Goal: Task Accomplishment & Management: Use online tool/utility

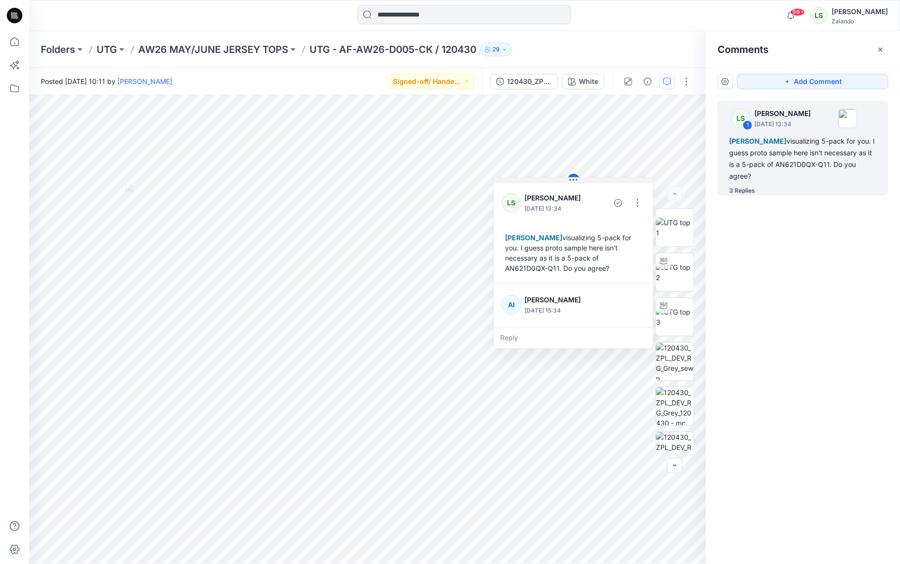
scroll to position [291, 0]
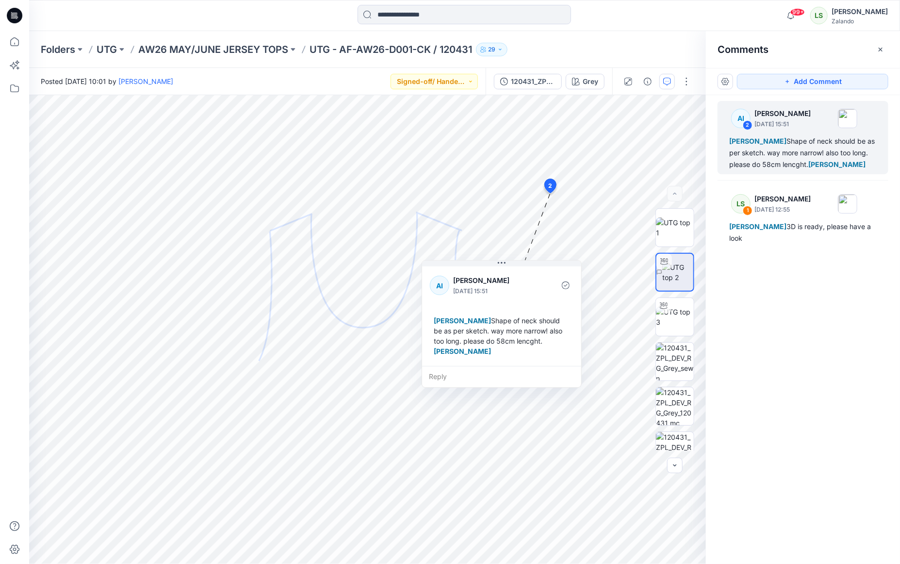
click at [13, 19] on icon at bounding box center [15, 16] width 16 height 16
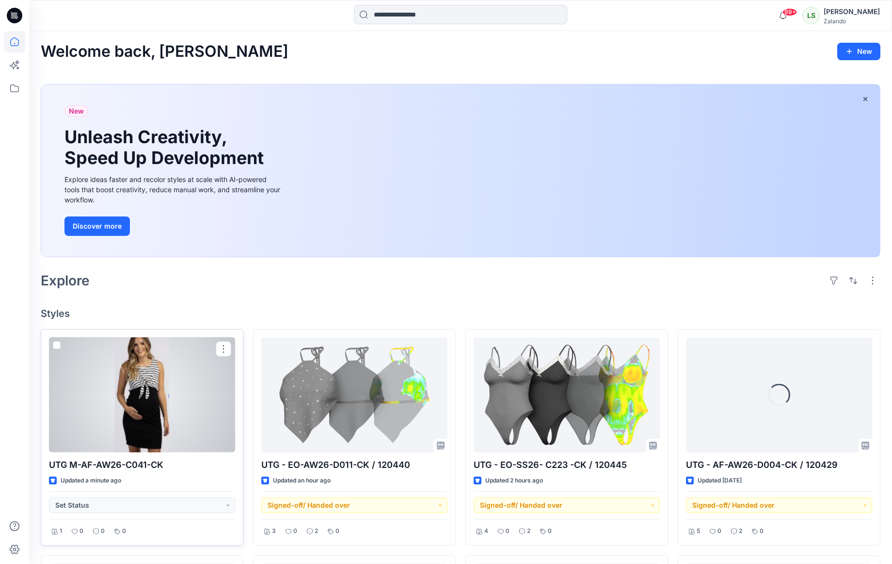
click at [161, 385] on div at bounding box center [142, 394] width 186 height 115
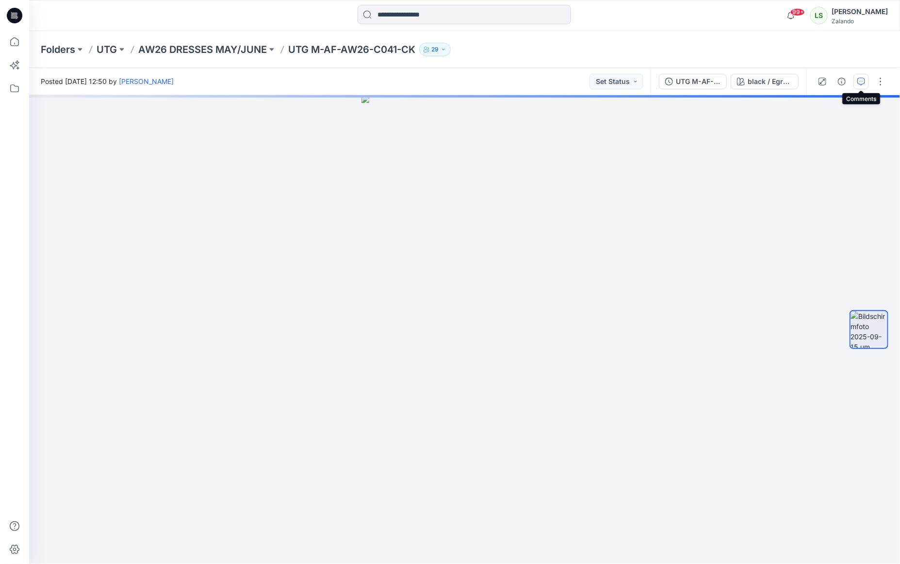
click at [857, 80] on icon "button" at bounding box center [861, 82] width 8 height 8
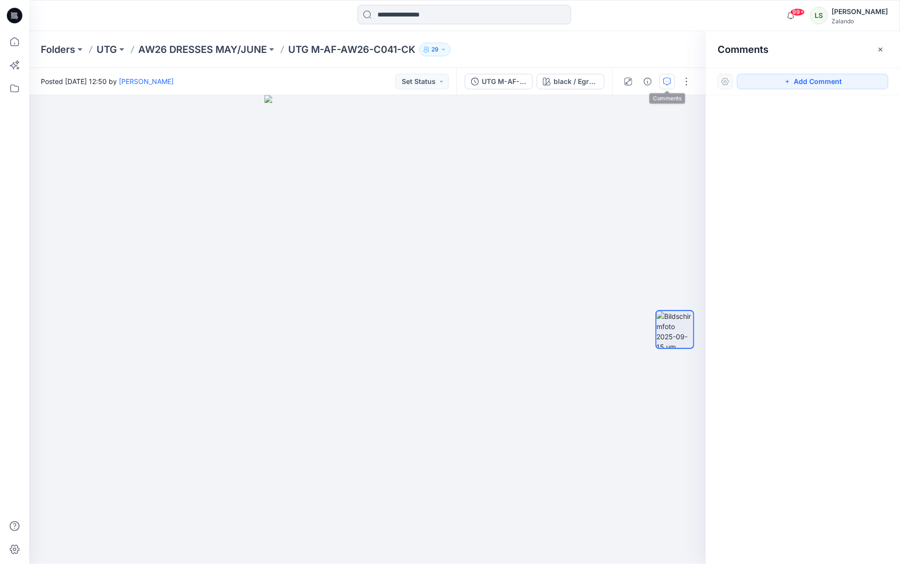
click at [10, 15] on icon at bounding box center [15, 16] width 16 height 16
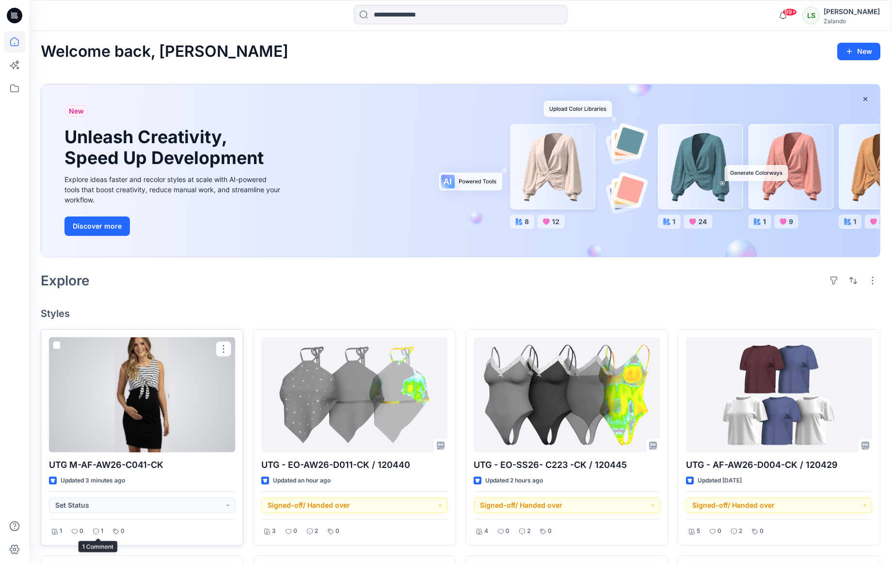
click at [97, 529] on icon at bounding box center [96, 531] width 6 height 6
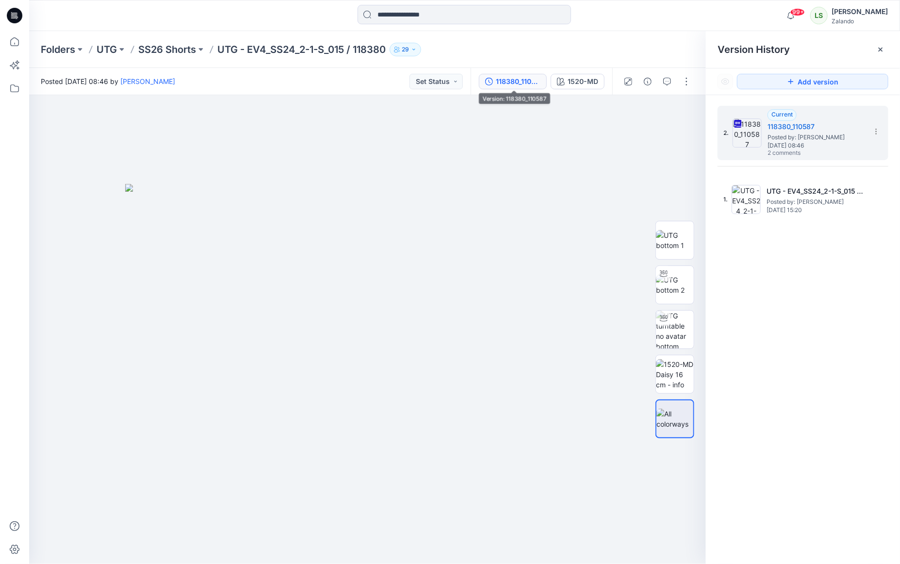
click at [521, 56] on div "Folders UTG SS26 Shorts UTG - EV4_SS24_2-1-S_015 / 118380 29" at bounding box center [427, 50] width 772 height 14
click at [282, 73] on div "Posted Wednesday, July 30, 2025 08:46 by Marnie Douven Set Status" at bounding box center [249, 81] width 441 height 27
drag, startPoint x: 355, startPoint y: 48, endPoint x: 388, endPoint y: 54, distance: 34.0
click at [392, 53] on div "Folders UTG SS26 Shorts UTG - EV4_SS24_2-1-S_015 / 118380 29" at bounding box center [427, 50] width 772 height 14
copy div "118380 29"
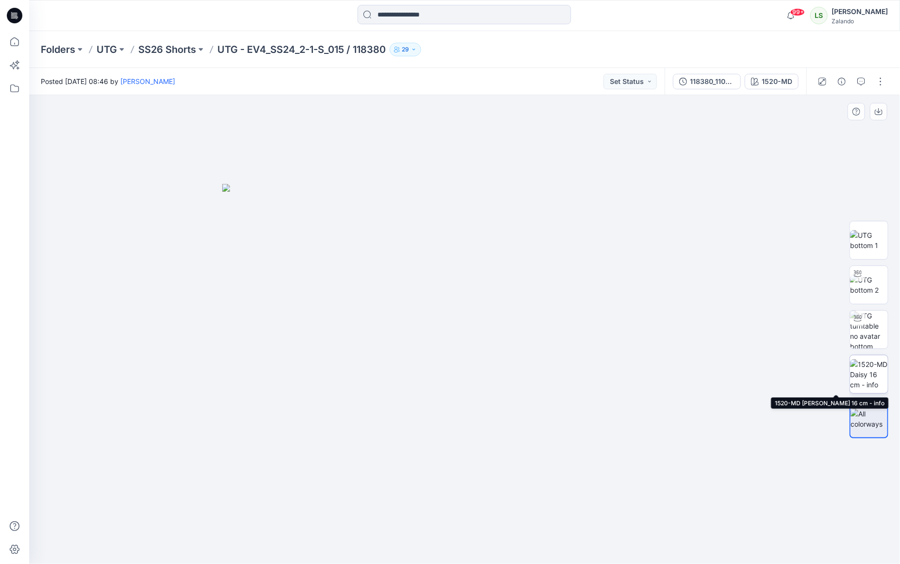
click at [863, 367] on img at bounding box center [869, 374] width 38 height 31
click at [187, 49] on p "SS26 Shorts" at bounding box center [167, 50] width 58 height 14
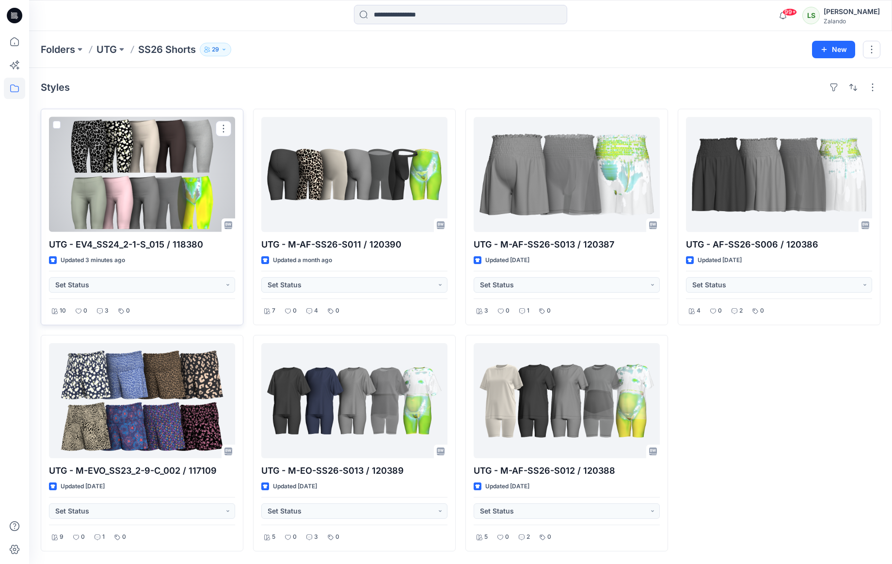
click at [138, 160] on div at bounding box center [142, 174] width 186 height 115
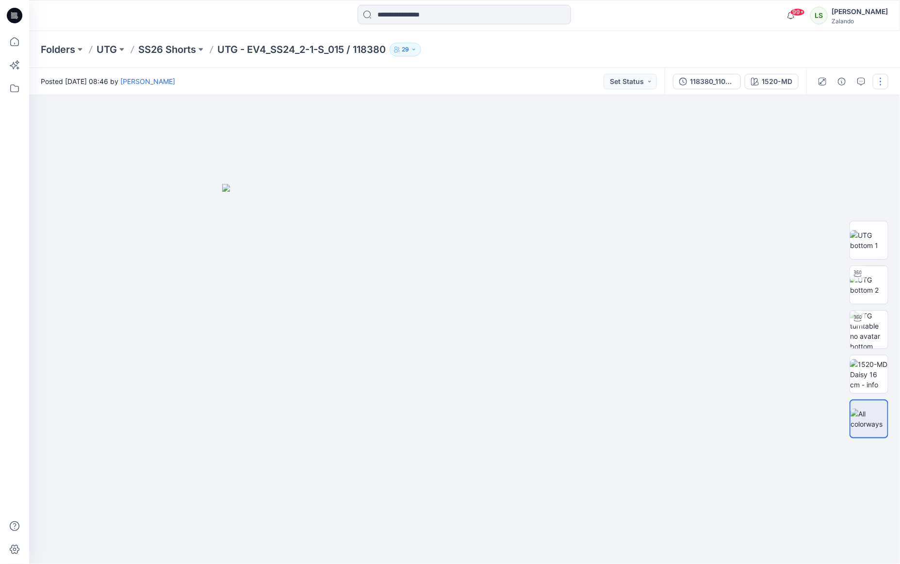
click at [876, 79] on button "button" at bounding box center [880, 82] width 16 height 16
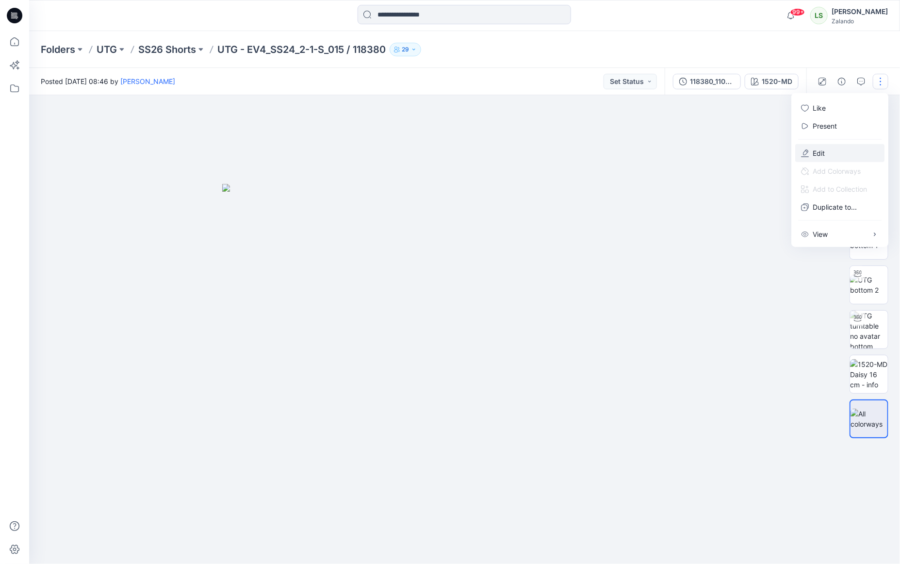
click at [817, 150] on p "Edit" at bounding box center [818, 153] width 12 height 10
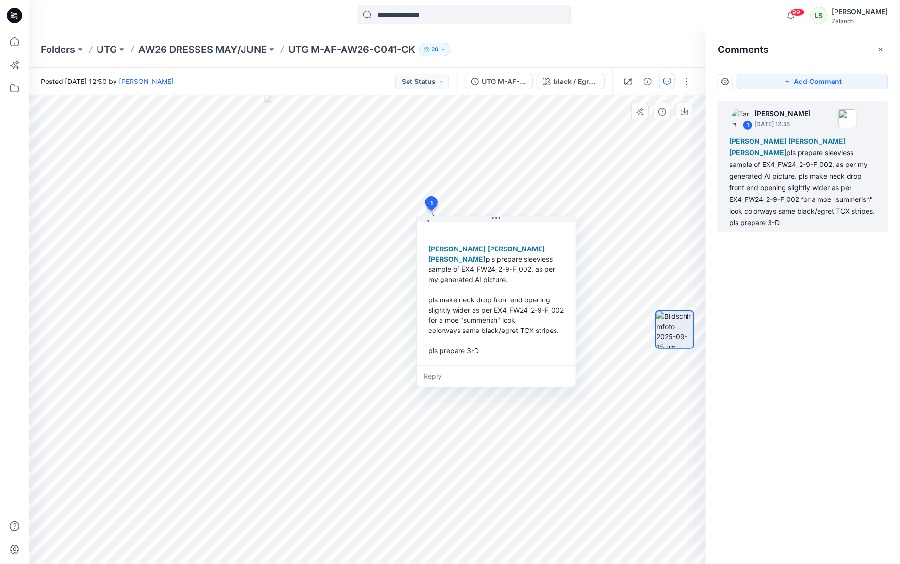
scroll to position [48, 0]
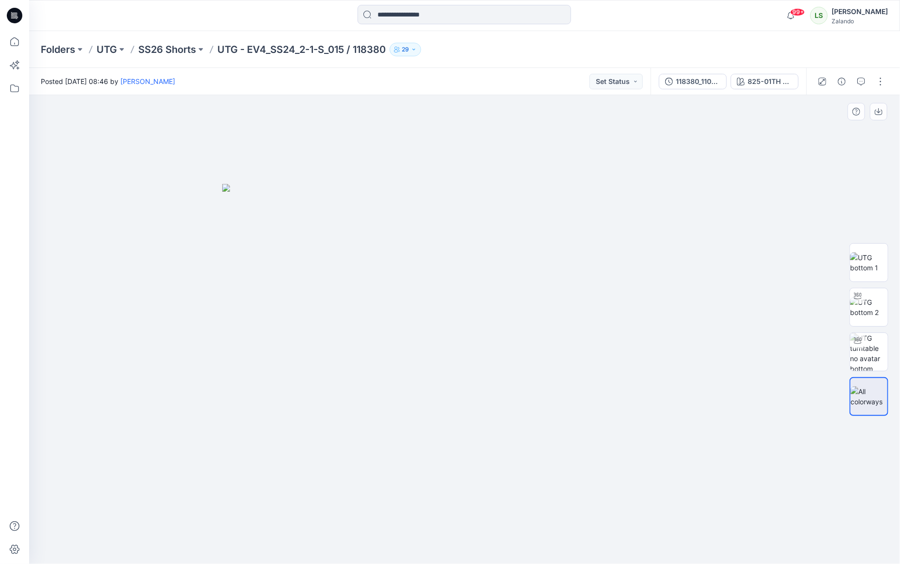
click at [345, 223] on img at bounding box center [464, 374] width 485 height 380
click at [881, 75] on button "button" at bounding box center [880, 82] width 16 height 16
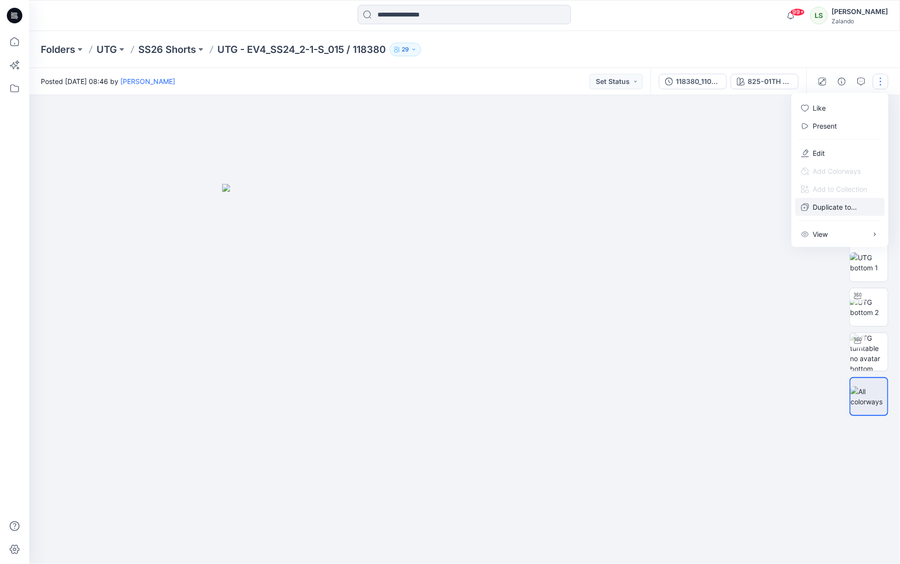
click at [830, 208] on p "Duplicate to..." at bounding box center [834, 207] width 44 height 10
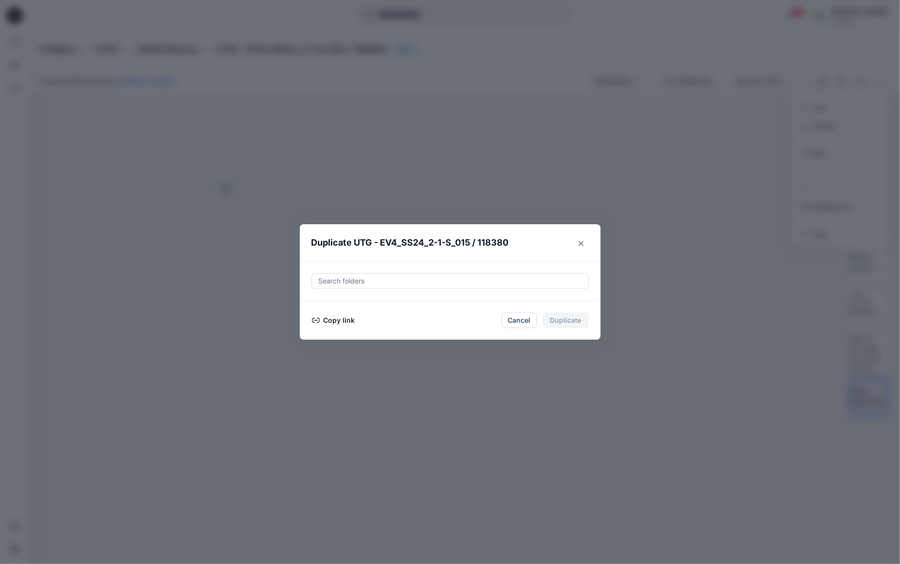
click at [339, 319] on button "Copy link" at bounding box center [333, 320] width 44 height 12
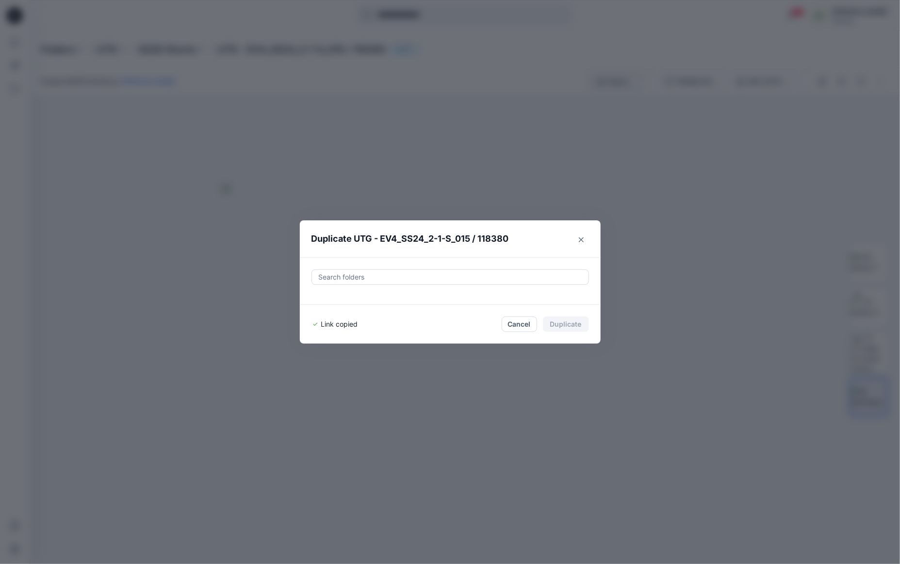
drag, startPoint x: 591, startPoint y: 78, endPoint x: 638, endPoint y: 82, distance: 47.2
click at [591, 78] on div "Duplicate UTG - EV4_SS24_2-1-S_015 / 118380 Search folders Link copied Cancel D…" at bounding box center [450, 282] width 900 height 564
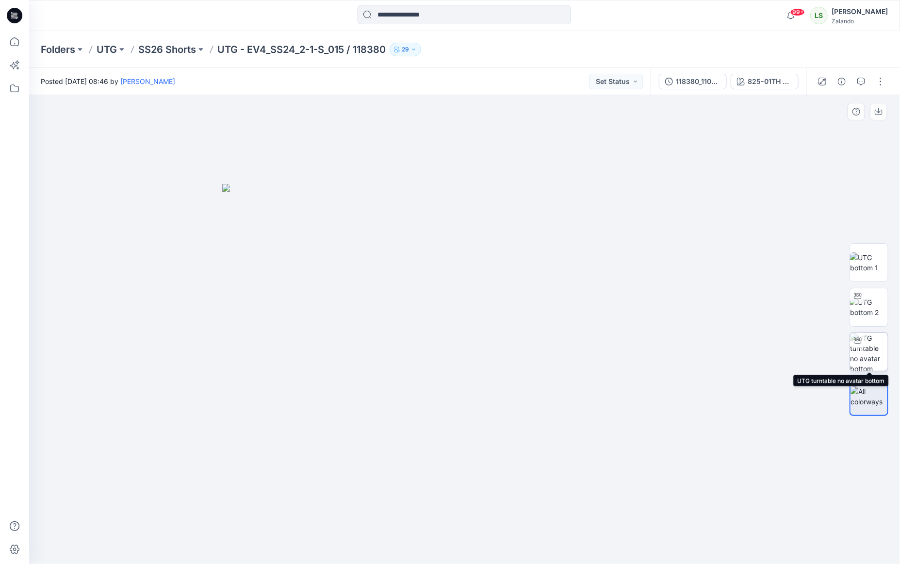
click at [873, 347] on img at bounding box center [869, 352] width 38 height 38
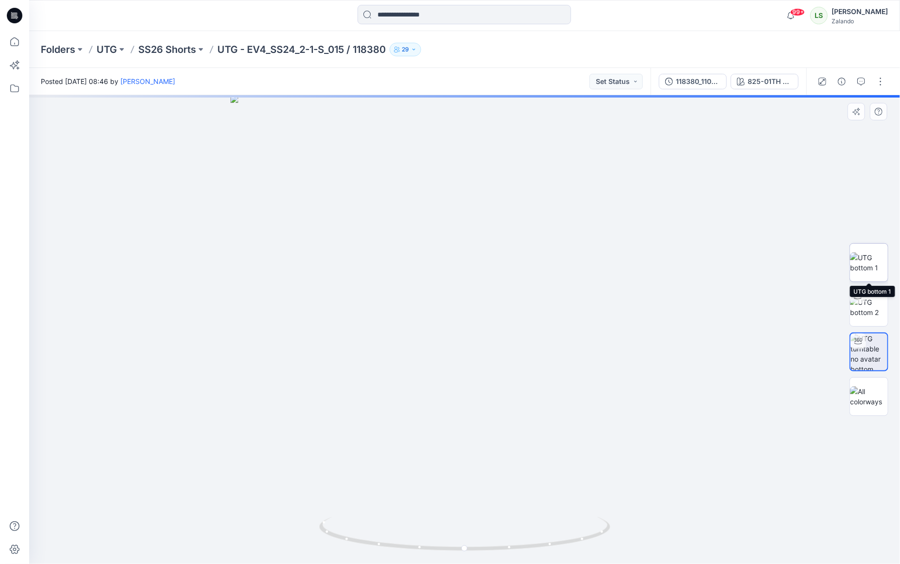
click at [868, 267] on img at bounding box center [869, 262] width 38 height 20
